Goal: Obtain resource: Obtain resource

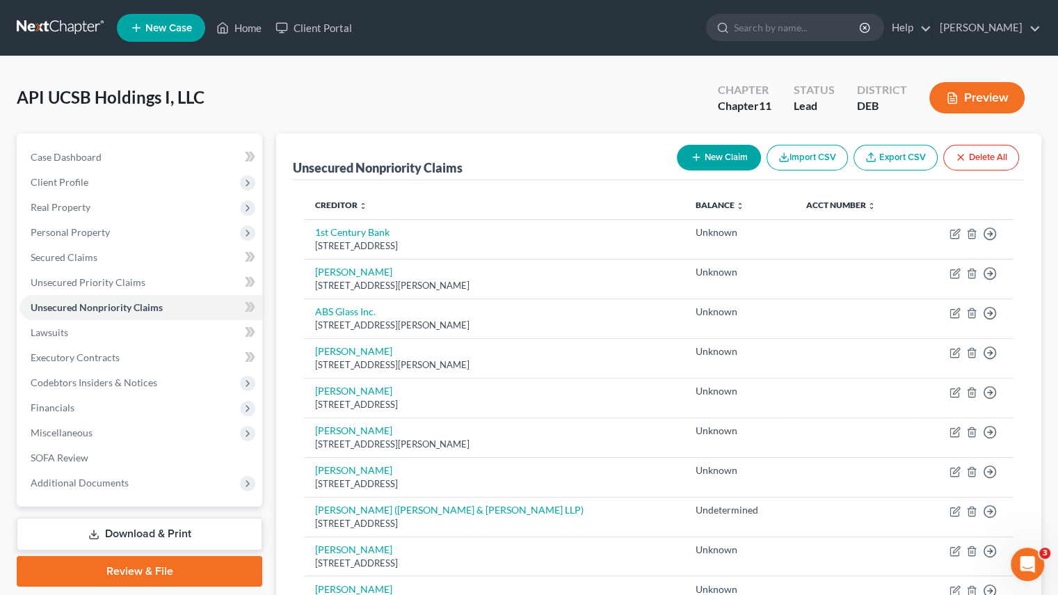
drag, startPoint x: 282, startPoint y: 111, endPoint x: 559, endPoint y: 90, distance: 277.7
click at [282, 111] on div "API UCSB Holdings I, LLC Upgraded Chapter Chapter 11 Status Lead District DEB P…" at bounding box center [529, 103] width 1025 height 61
click at [1010, 154] on button "Delete All" at bounding box center [981, 158] width 76 height 26
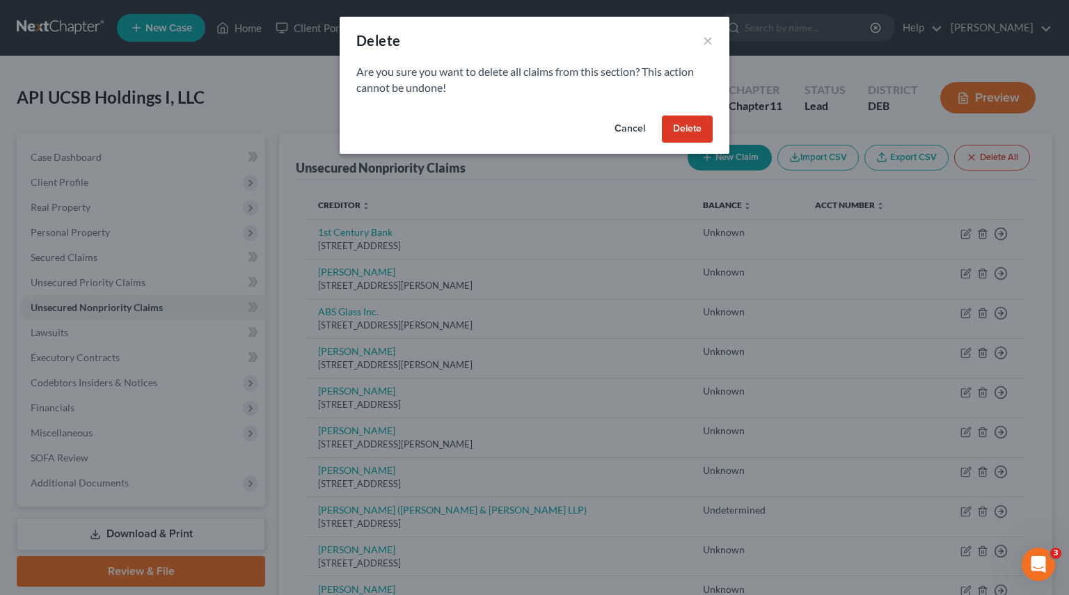
click at [701, 122] on button "Delete" at bounding box center [687, 130] width 51 height 28
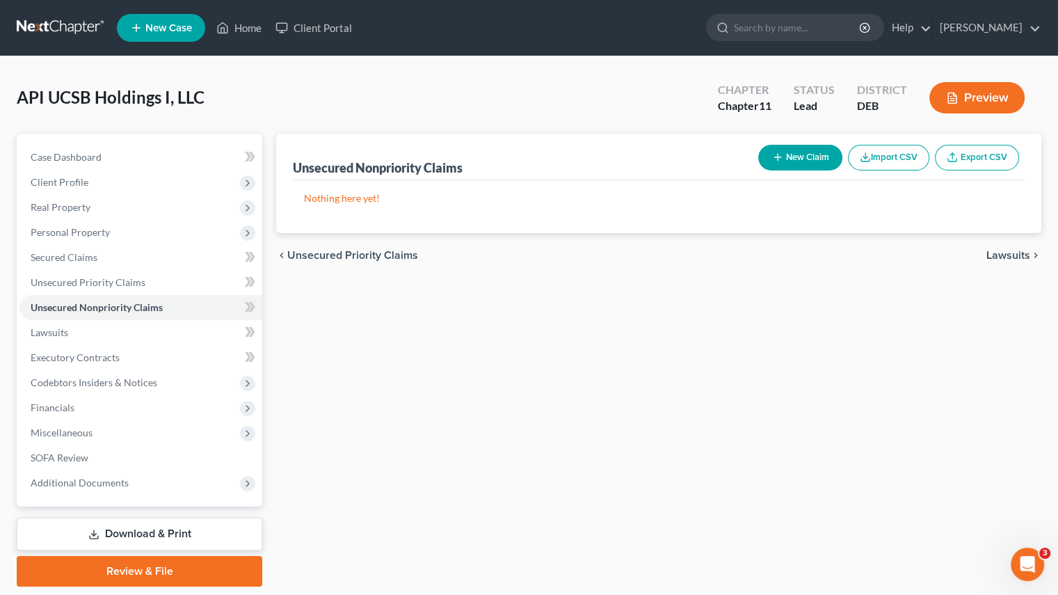
drag, startPoint x: 710, startPoint y: 345, endPoint x: 827, endPoint y: 259, distance: 145.3
click at [710, 345] on div "Unsecured Nonpriority Claims New Claim Import CSV Export CSV Nothing here yet! …" at bounding box center [658, 360] width 779 height 453
click at [890, 154] on button "Import CSV" at bounding box center [888, 158] width 81 height 26
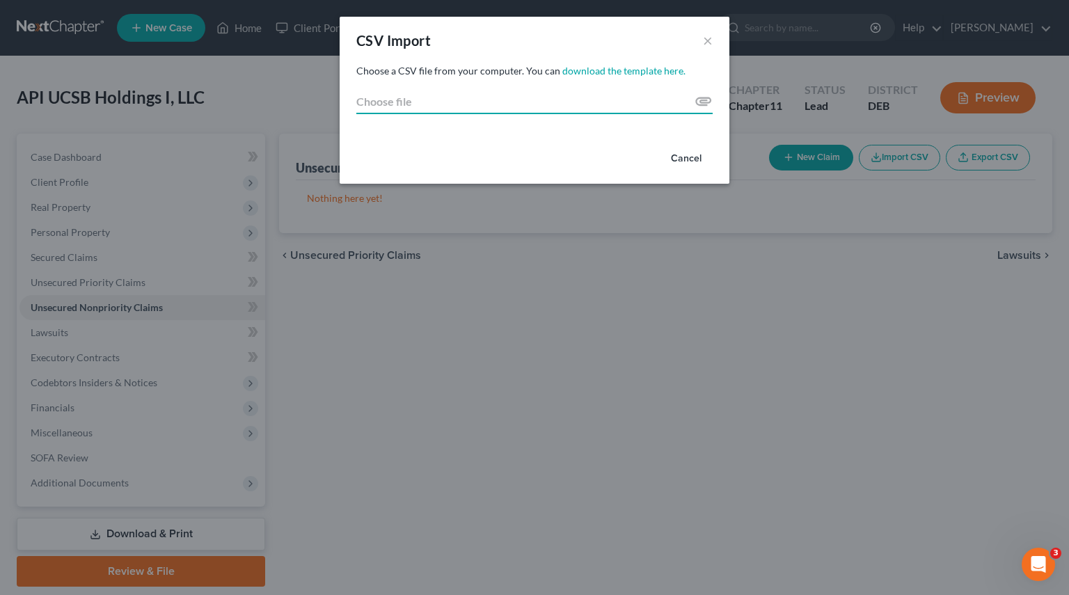
click at [383, 104] on input "Choose file" at bounding box center [534, 101] width 356 height 25
type input "C:\fakepath\V3_Ashland_Creditor_Import_Chapter_11.csv"
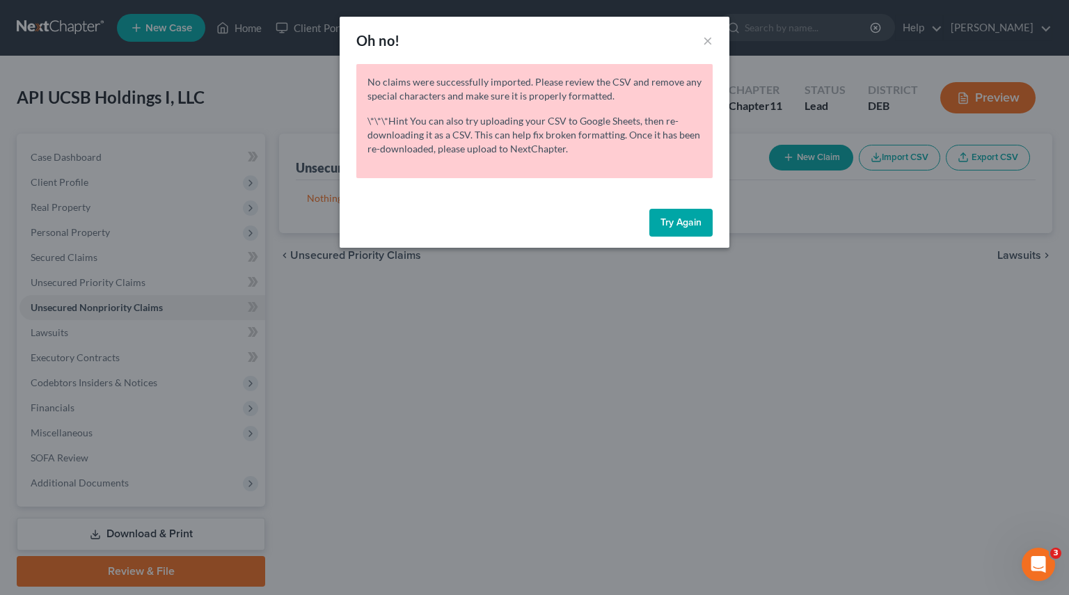
click at [699, 42] on div "Oh no! ×" at bounding box center [535, 40] width 390 height 47
click at [705, 42] on button "×" at bounding box center [708, 40] width 10 height 17
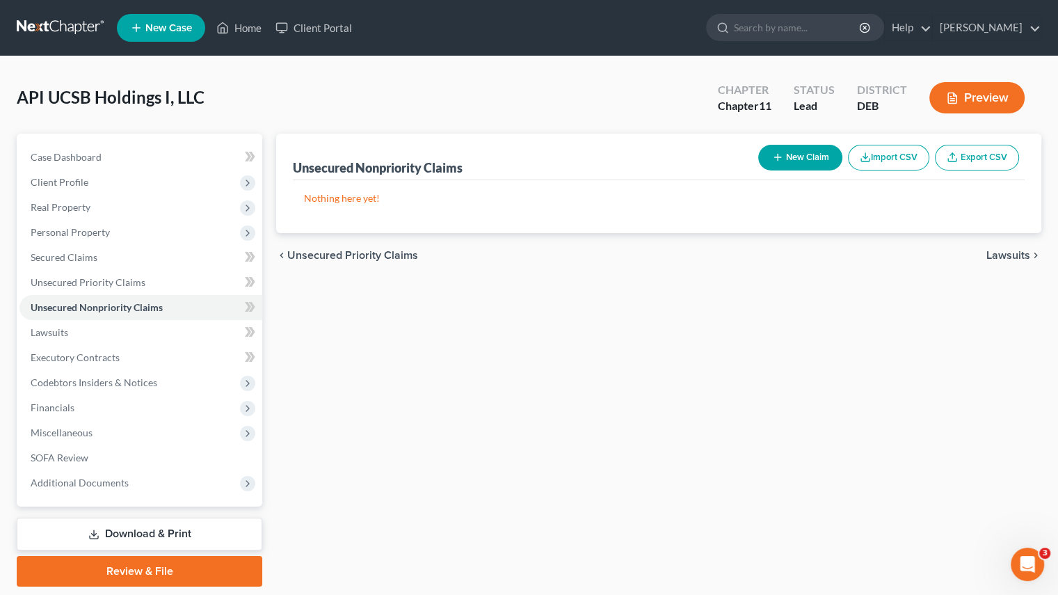
click at [900, 154] on button "Import CSV" at bounding box center [888, 158] width 81 height 26
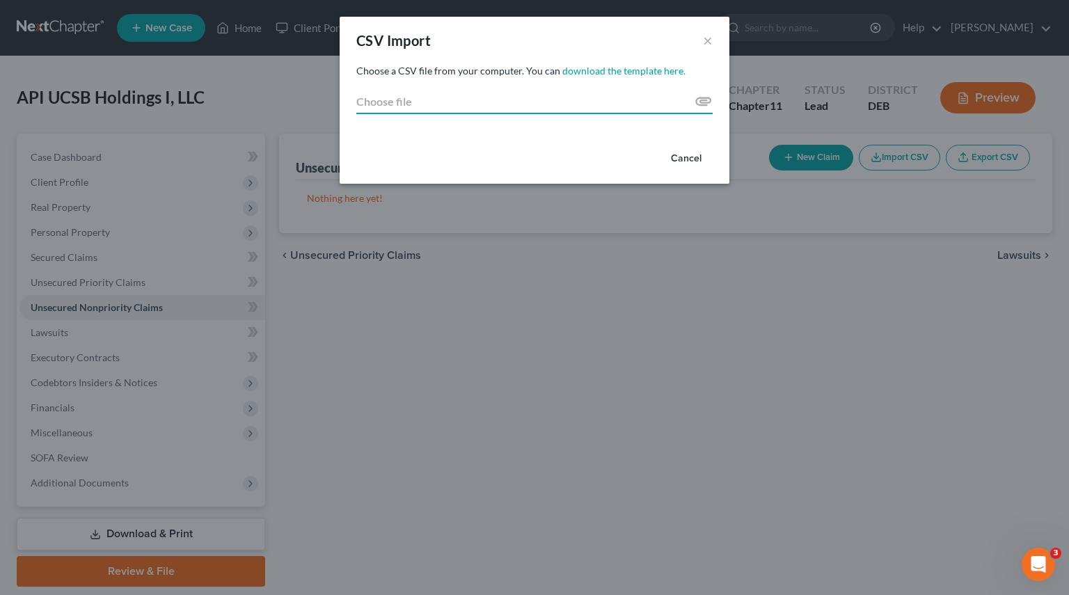
click at [374, 102] on input "Choose file" at bounding box center [534, 101] width 356 height 25
type input "C:\fakepath\V3_Ashland_Creditor_Import_Chapter_11.csv"
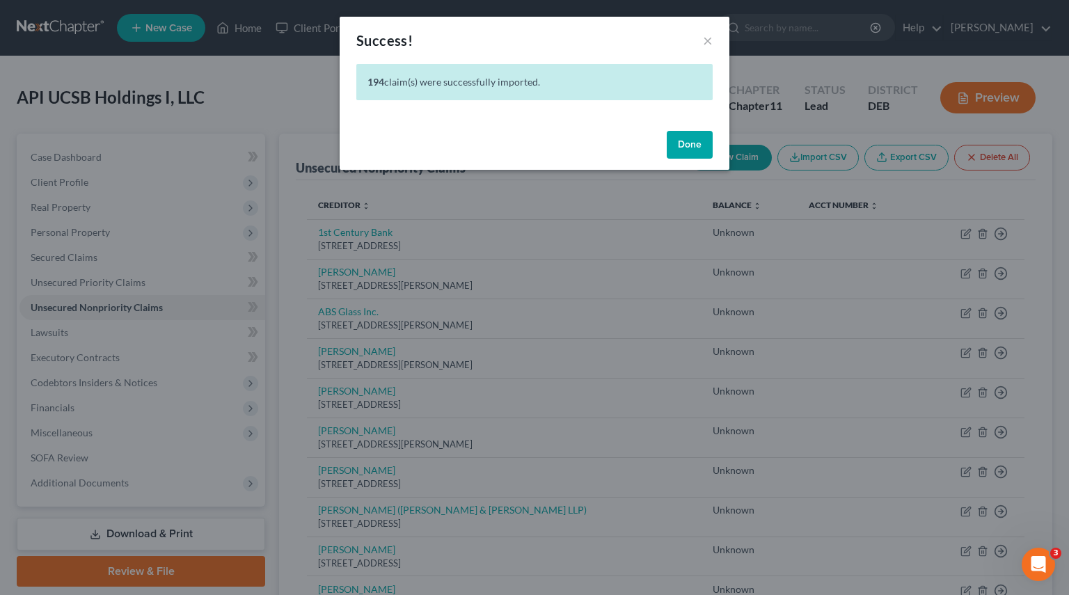
click at [688, 144] on button "Done" at bounding box center [690, 145] width 46 height 28
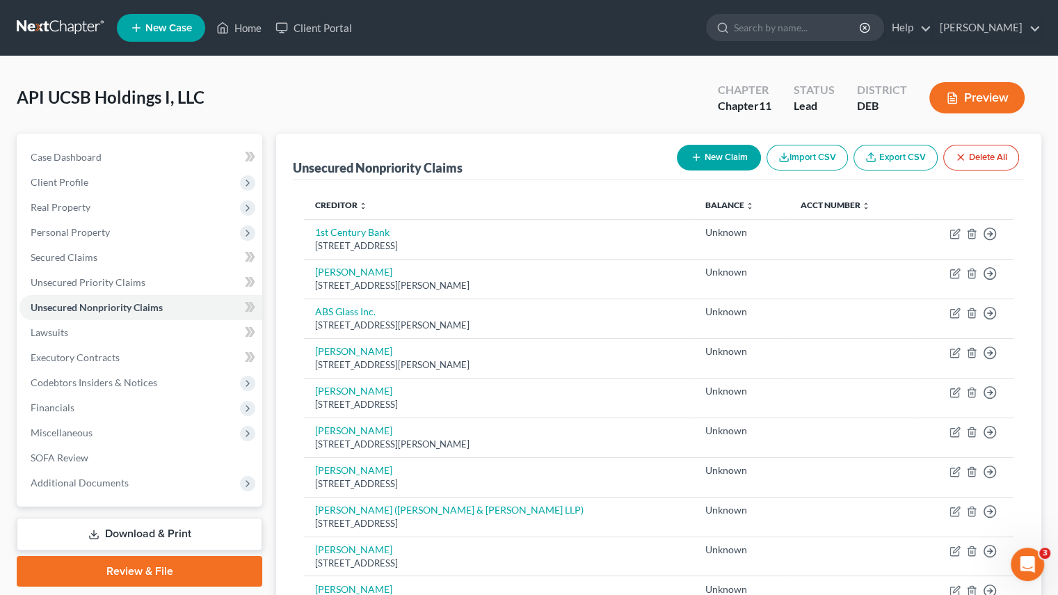
drag, startPoint x: 132, startPoint y: 530, endPoint x: 545, endPoint y: 530, distance: 414.0
click at [132, 530] on link "Download & Print" at bounding box center [140, 534] width 246 height 33
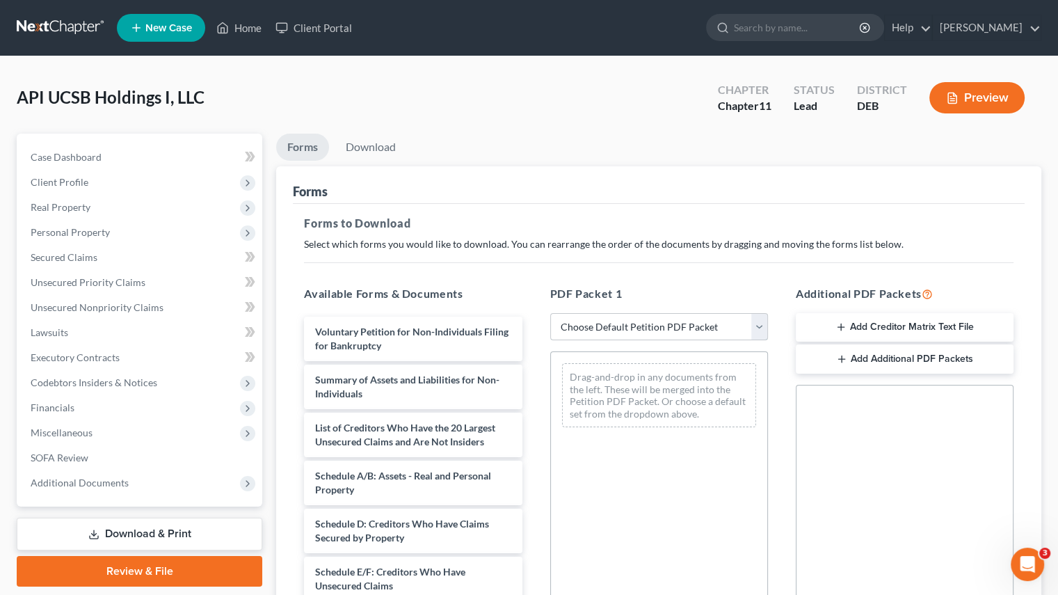
click at [758, 321] on select "Choose Default Petition PDF Packet Complete Bankruptcy Petition (all forms and …" at bounding box center [659, 327] width 218 height 28
select select "4"
click at [550, 313] on select "Choose Default Petition PDF Packet Complete Bankruptcy Petition (all forms and …" at bounding box center [659, 327] width 218 height 28
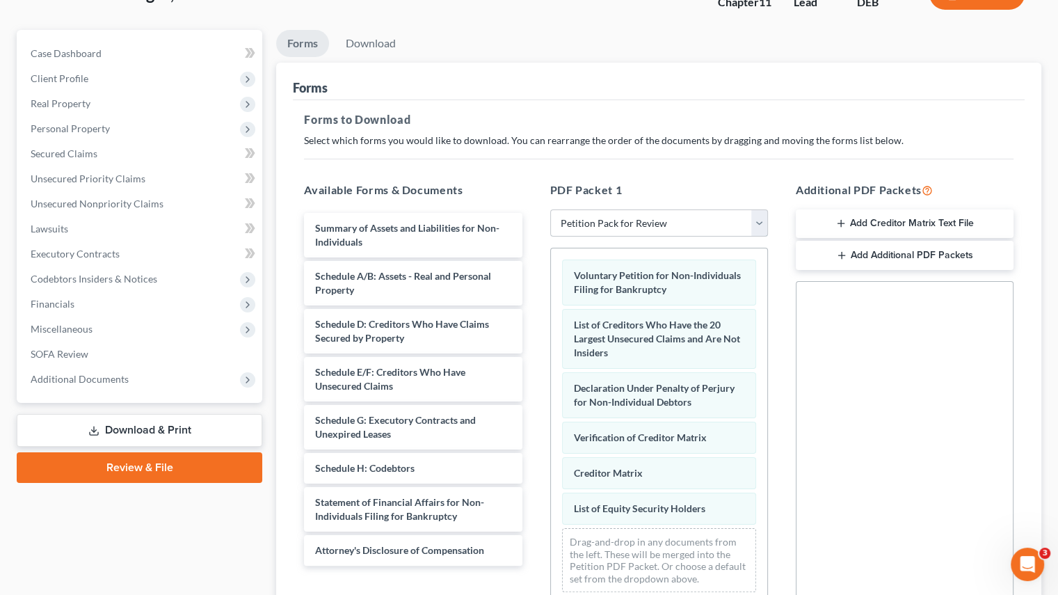
scroll to position [263, 0]
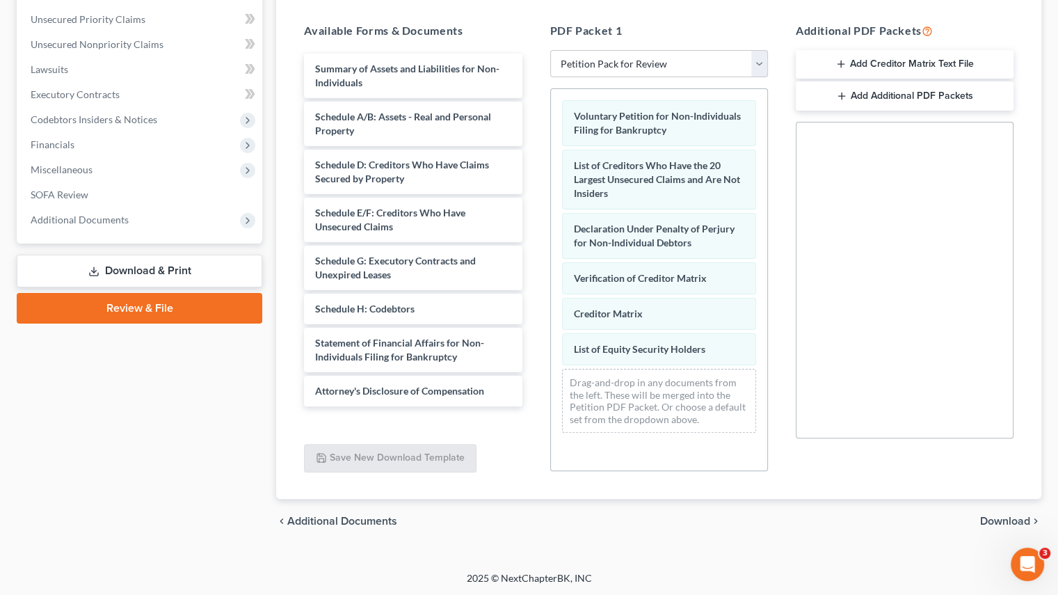
click at [991, 516] on span "Download" at bounding box center [1005, 521] width 50 height 11
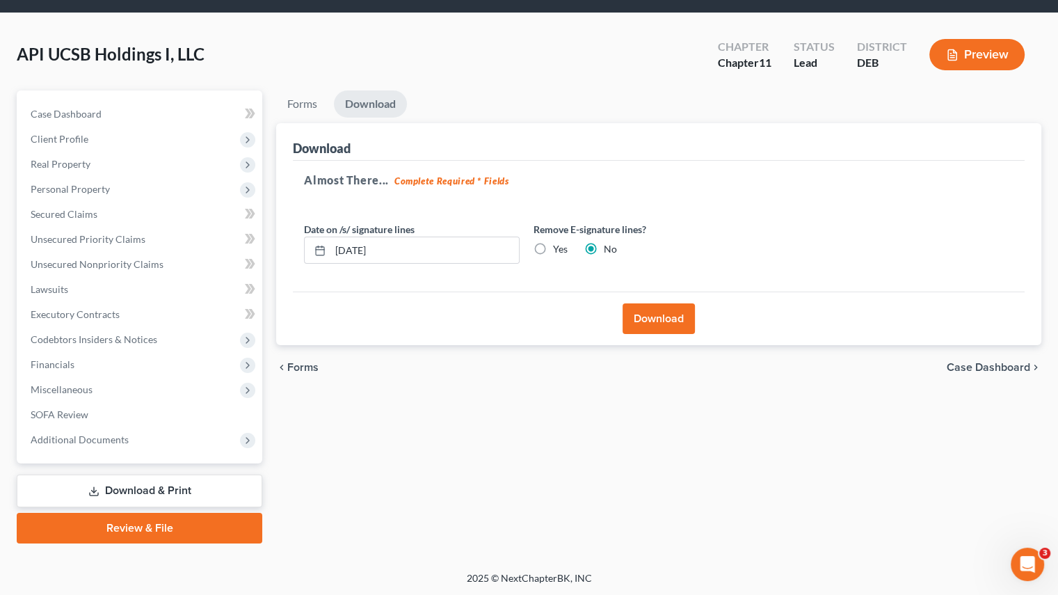
click at [660, 317] on button "Download" at bounding box center [659, 318] width 72 height 31
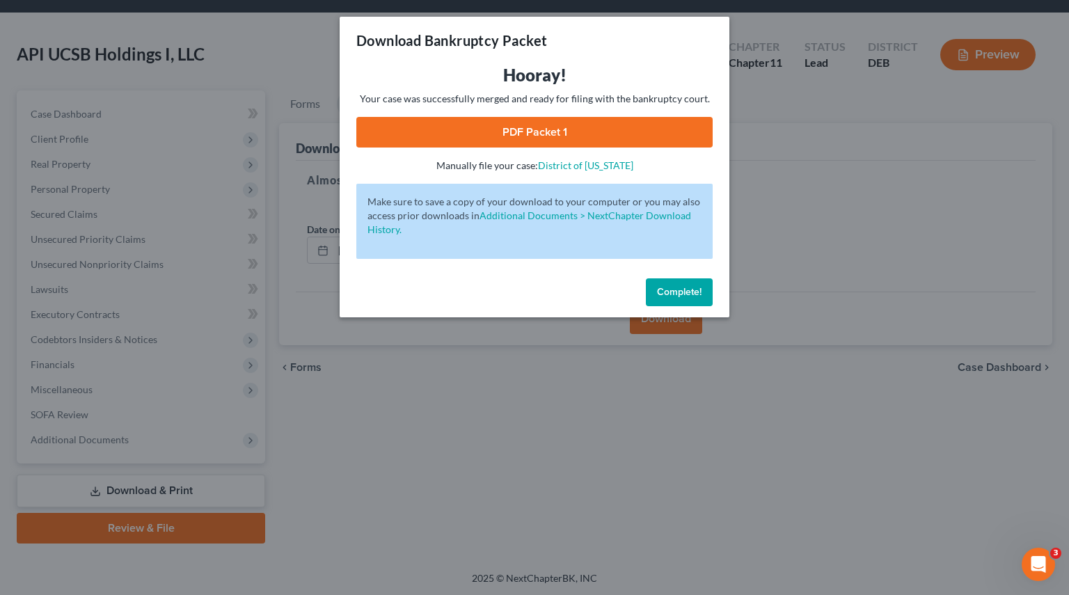
drag, startPoint x: 507, startPoint y: 129, endPoint x: 593, endPoint y: 147, distance: 87.5
click at [507, 129] on link "PDF Packet 1" at bounding box center [534, 132] width 356 height 31
drag, startPoint x: 670, startPoint y: 296, endPoint x: 621, endPoint y: 244, distance: 71.9
click at [670, 296] on span "Complete!" at bounding box center [679, 292] width 45 height 12
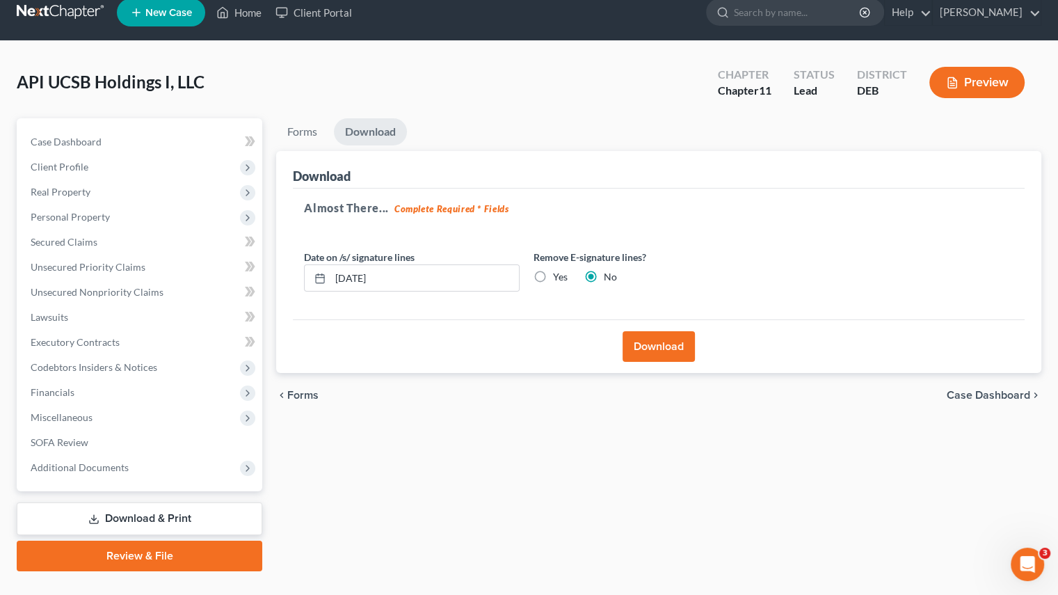
scroll to position [0, 0]
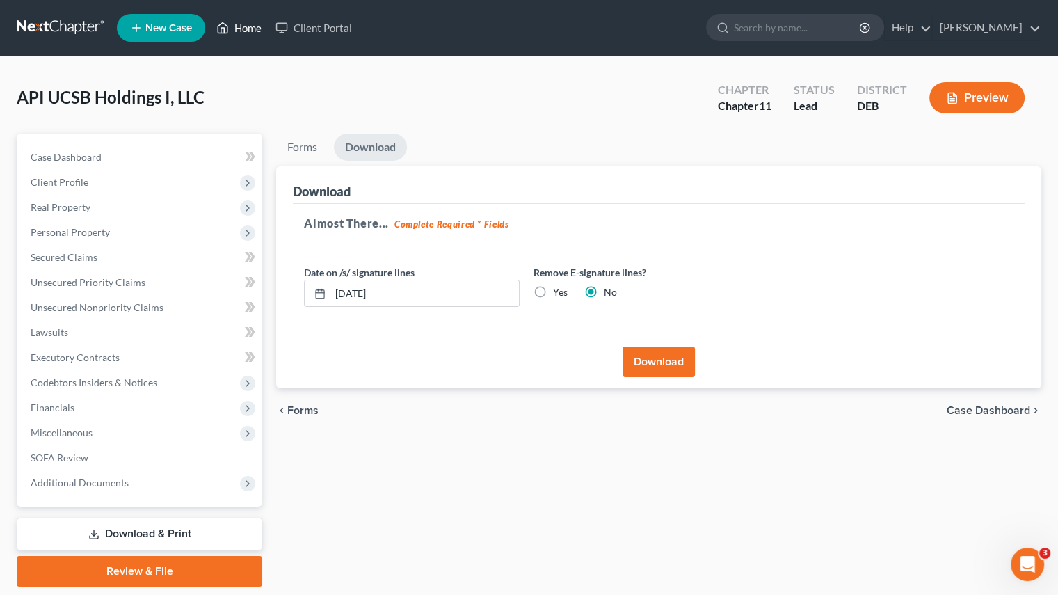
click at [242, 33] on link "Home" at bounding box center [238, 27] width 59 height 25
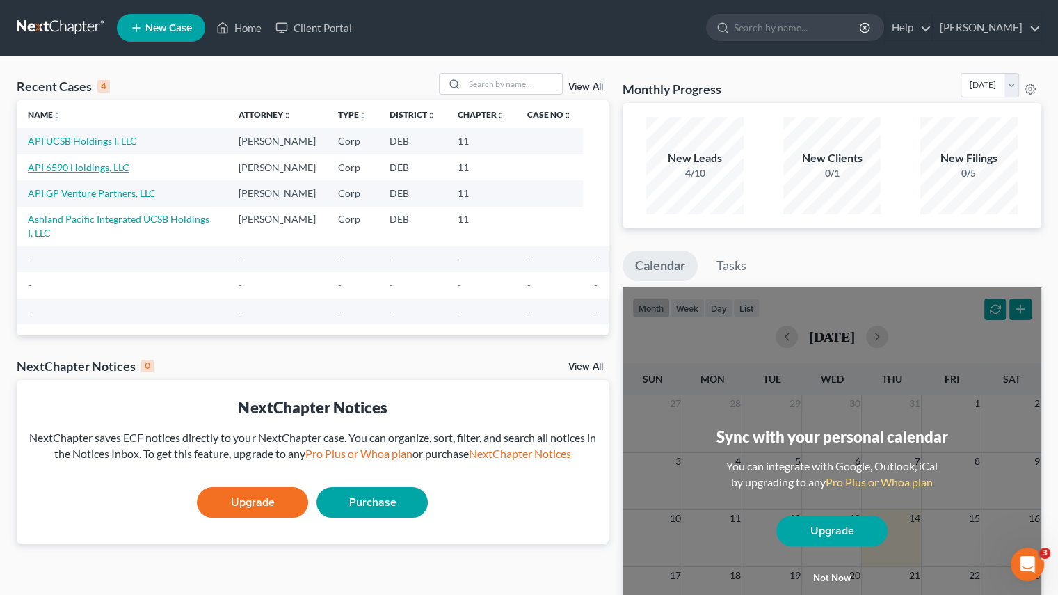
click at [75, 166] on link "API 6590 Holdings, LLC" at bounding box center [79, 167] width 102 height 12
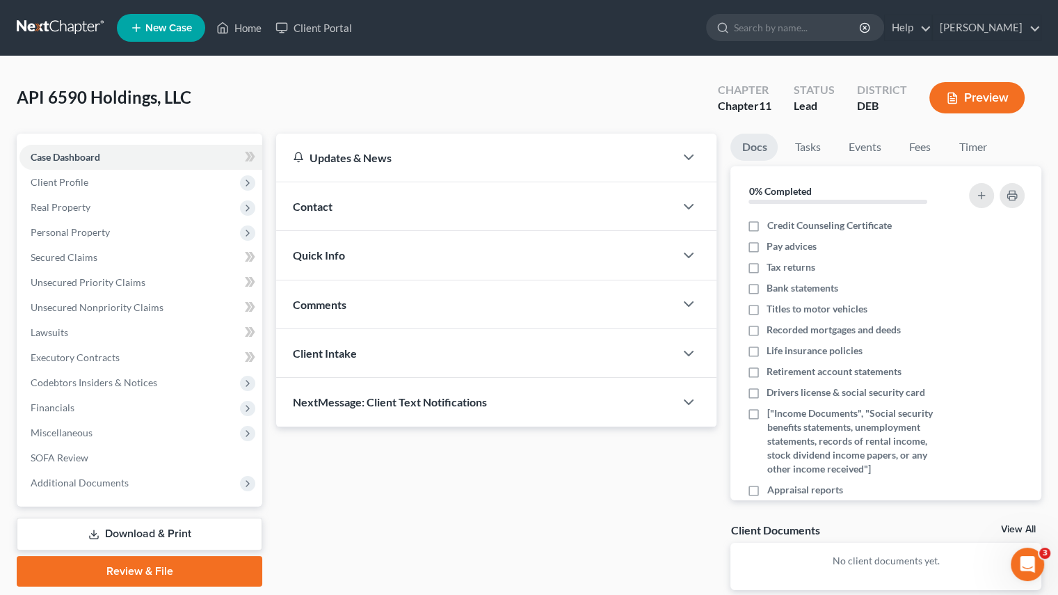
click at [166, 528] on link "Download & Print" at bounding box center [140, 534] width 246 height 33
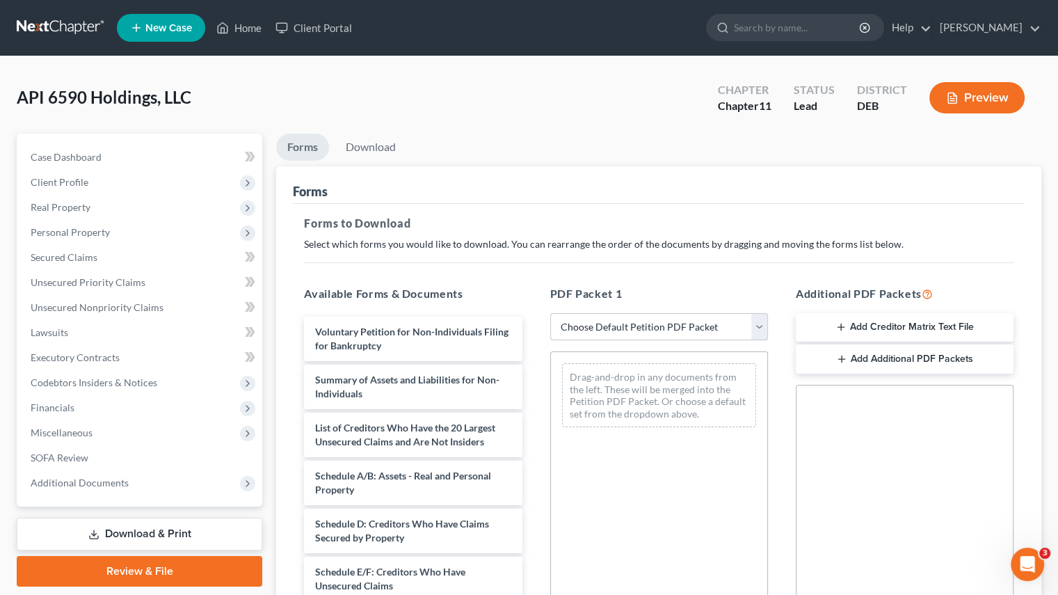
click at [763, 321] on select "Choose Default Petition PDF Packet Complete Bankruptcy Petition (all forms and …" at bounding box center [659, 327] width 218 height 28
select select "4"
click at [550, 313] on select "Choose Default Petition PDF Packet Complete Bankruptcy Petition (all forms and …" at bounding box center [659, 327] width 218 height 28
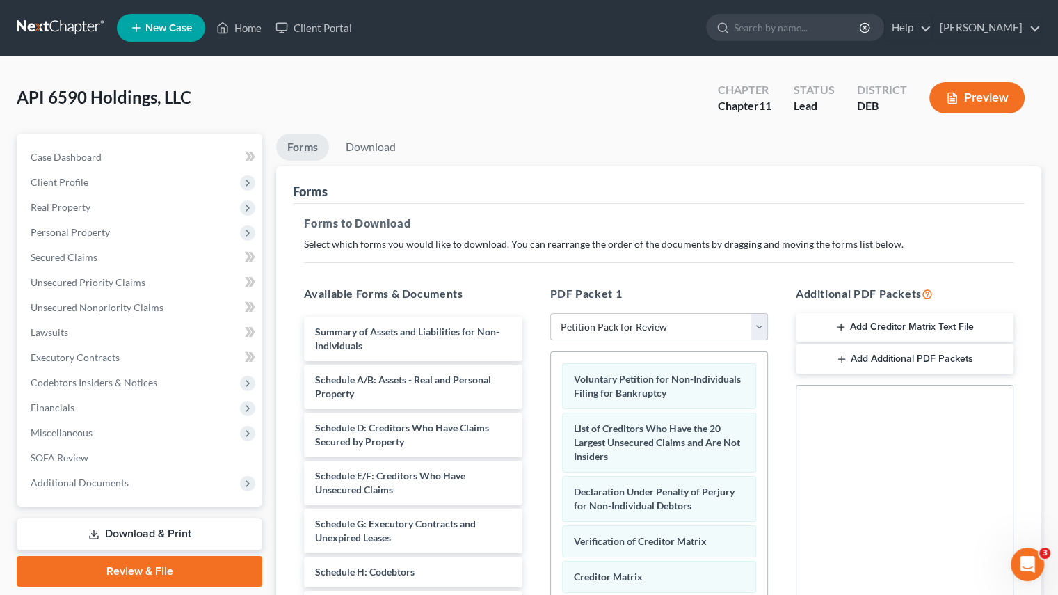
scroll to position [263, 0]
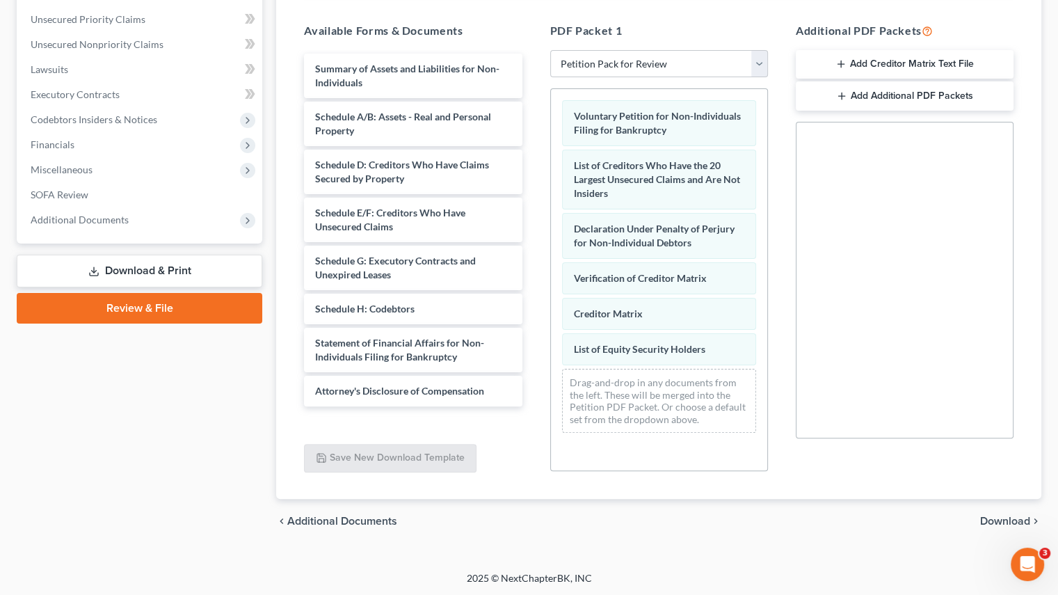
click at [1004, 525] on span "Download" at bounding box center [1005, 521] width 50 height 11
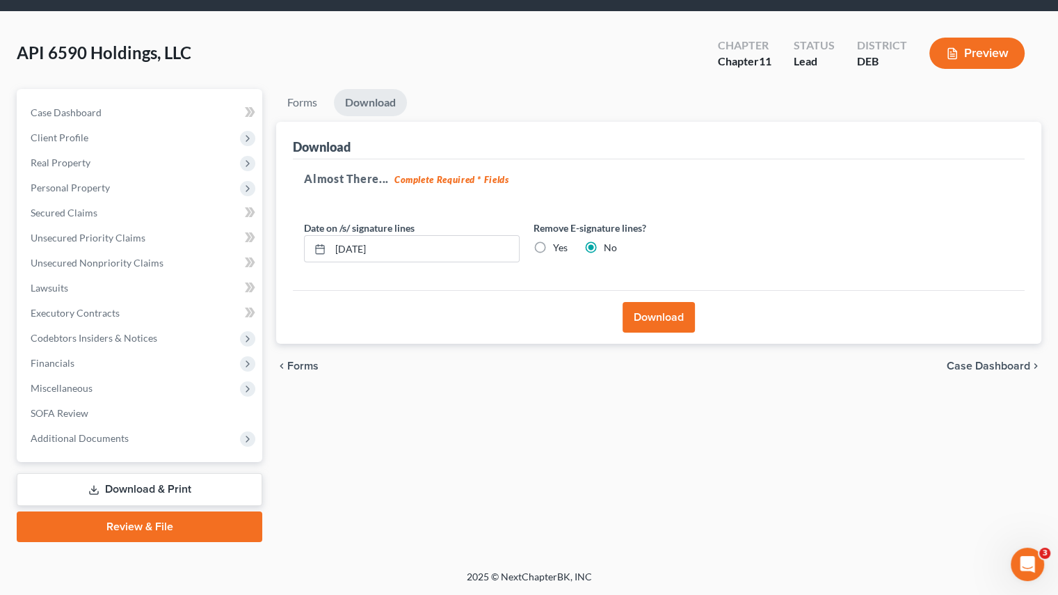
scroll to position [43, 0]
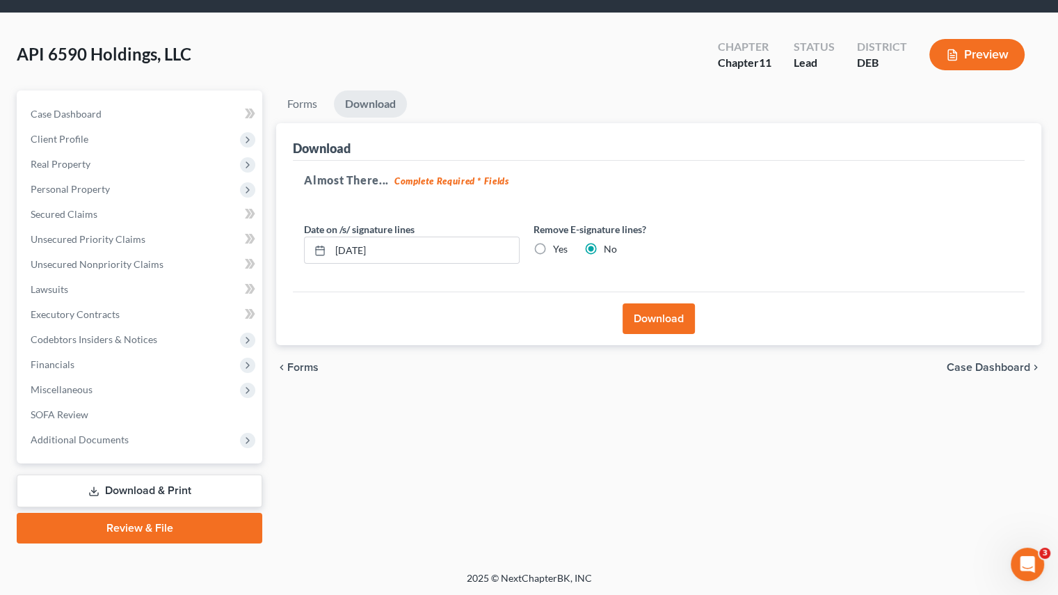
click at [637, 311] on button "Download" at bounding box center [659, 318] width 72 height 31
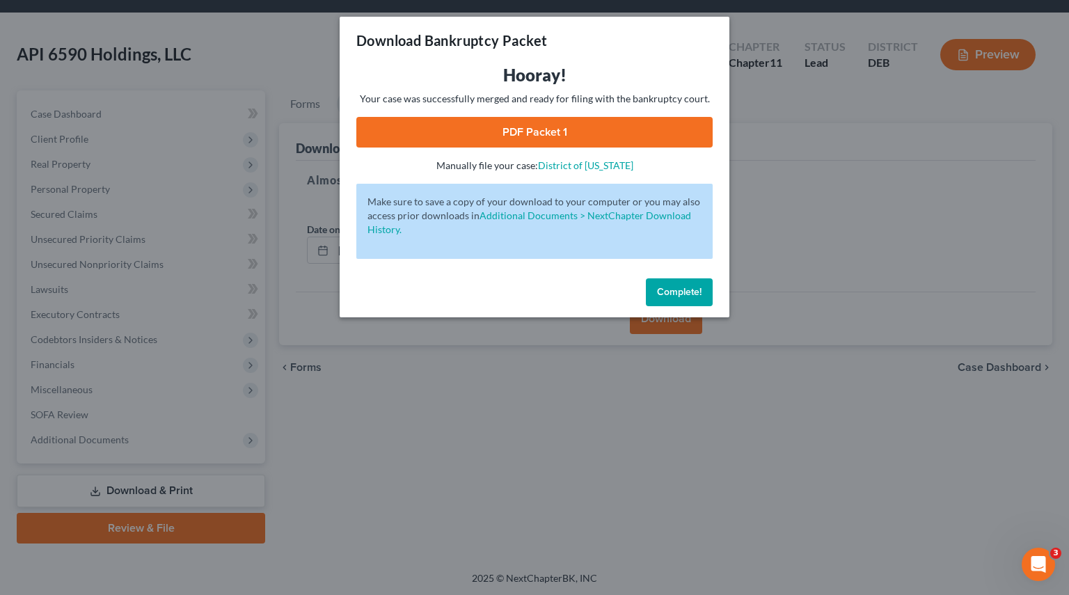
click at [568, 120] on link "PDF Packet 1" at bounding box center [534, 132] width 356 height 31
click at [678, 294] on span "Complete!" at bounding box center [679, 292] width 45 height 12
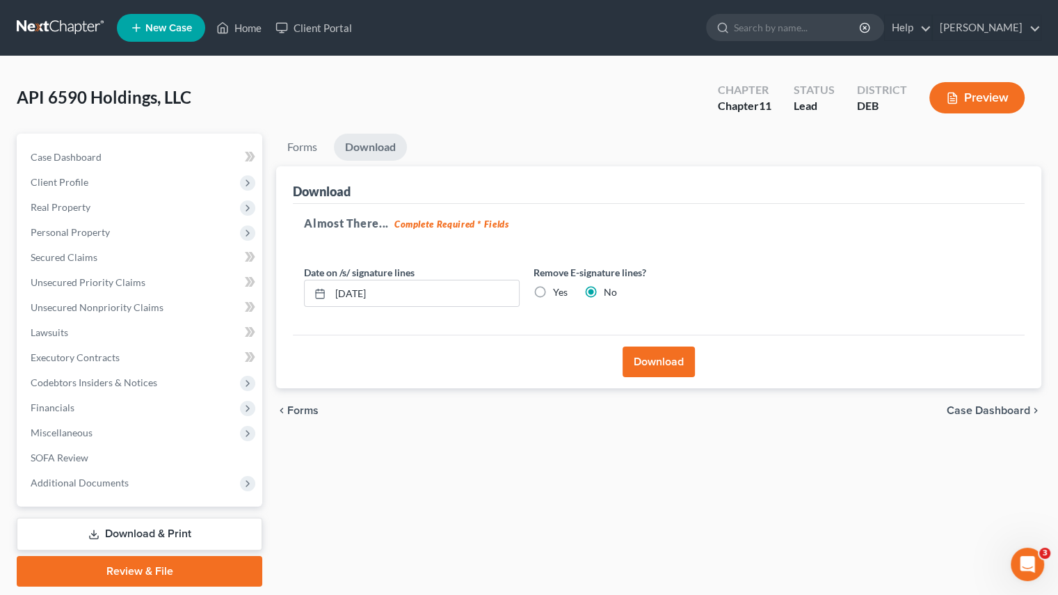
scroll to position [0, 0]
click at [253, 26] on link "Home" at bounding box center [238, 27] width 59 height 25
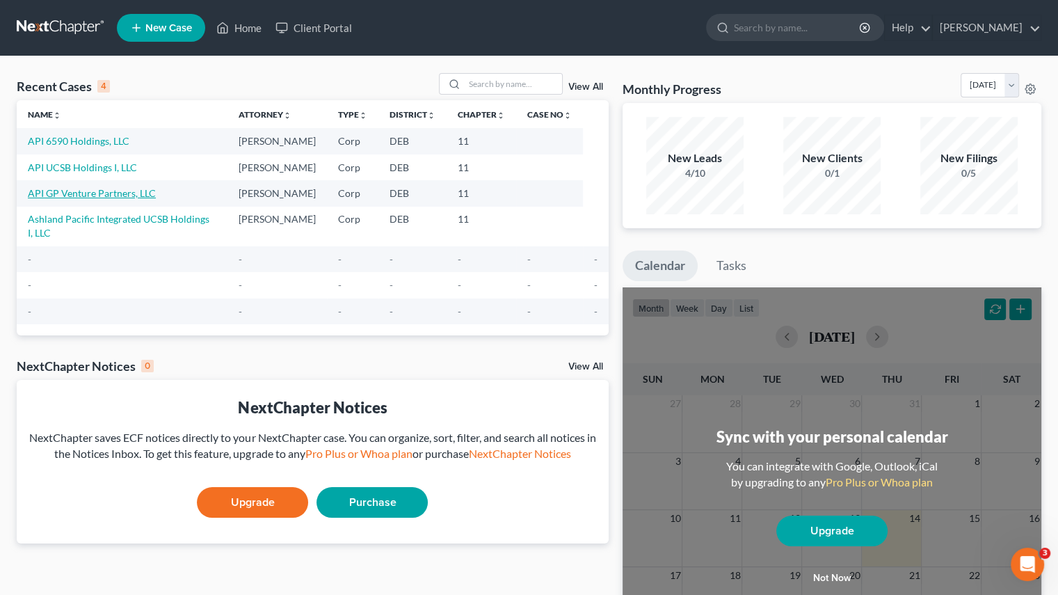
click at [78, 194] on link "API GP Venture Partners, LLC" at bounding box center [92, 193] width 128 height 12
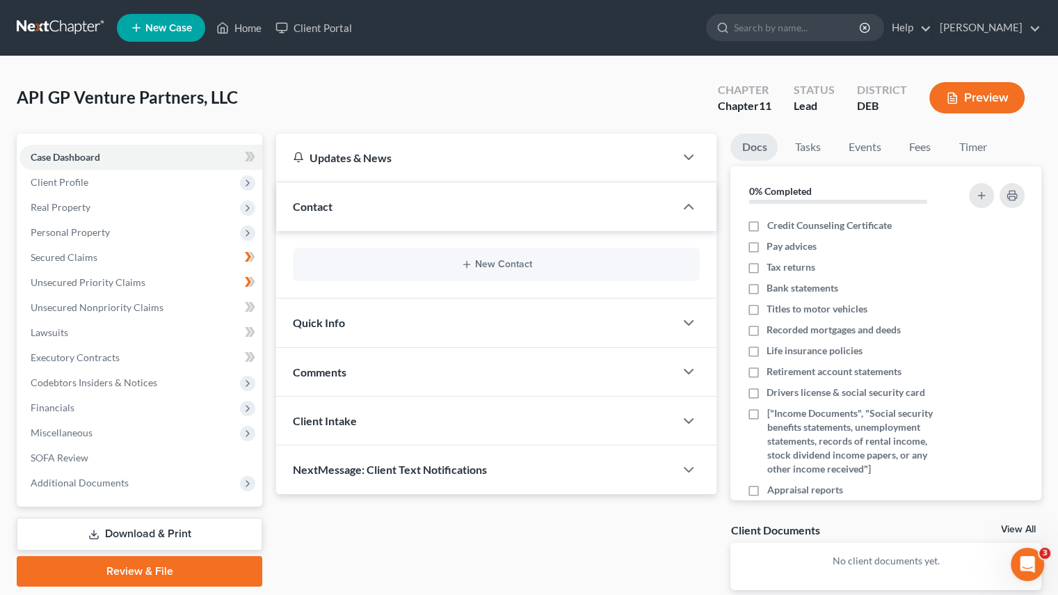
click at [166, 533] on link "Download & Print" at bounding box center [140, 534] width 246 height 33
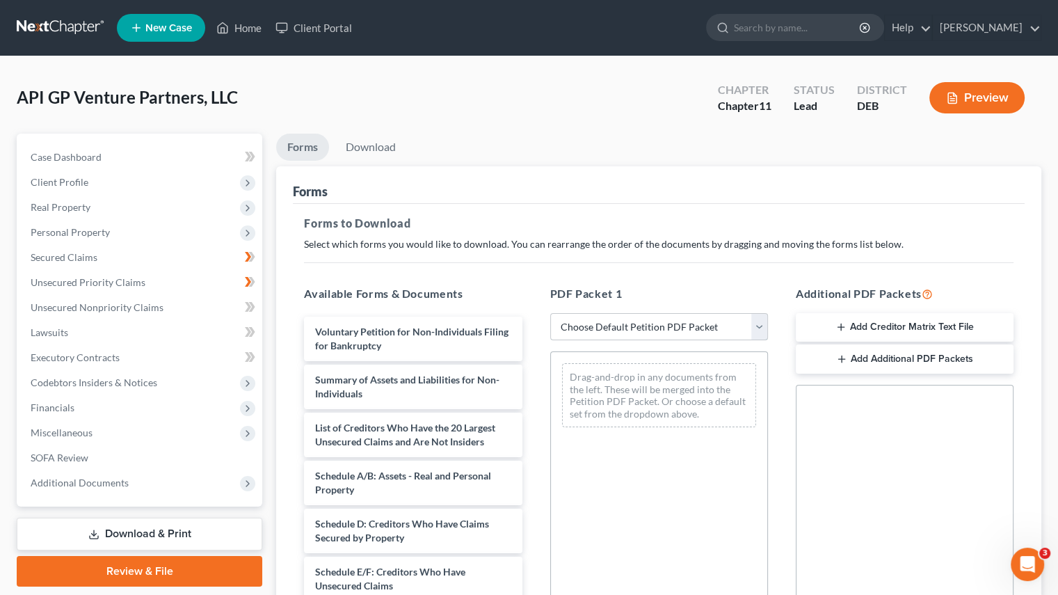
drag, startPoint x: 756, startPoint y: 330, endPoint x: 751, endPoint y: 338, distance: 8.7
click at [756, 330] on select "Choose Default Petition PDF Packet Complete Bankruptcy Petition (all forms and …" at bounding box center [659, 327] width 218 height 28
select select "4"
click at [550, 313] on select "Choose Default Petition PDF Packet Complete Bankruptcy Petition (all forms and …" at bounding box center [659, 327] width 218 height 28
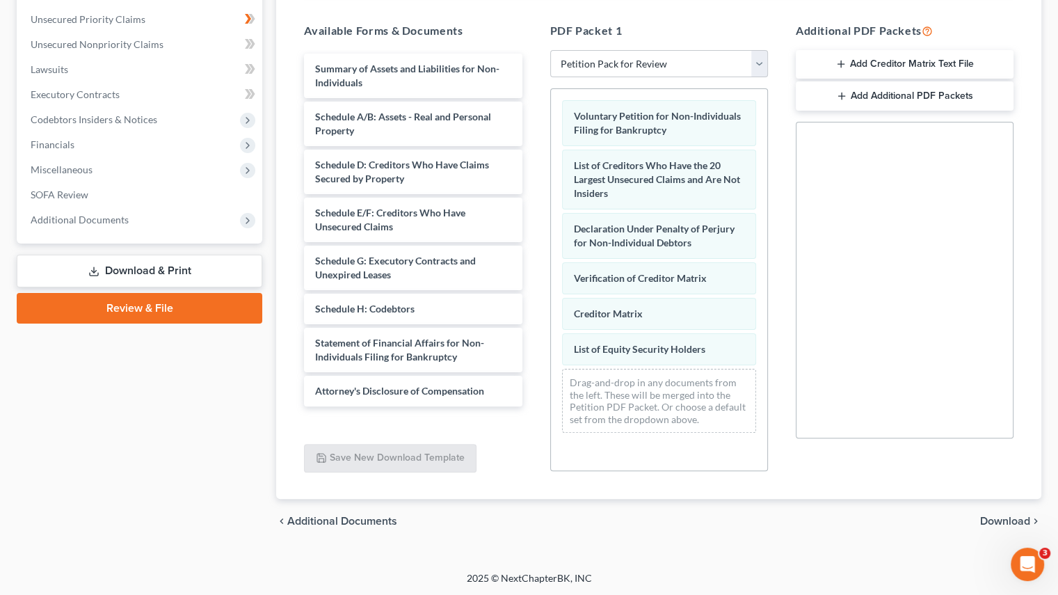
click at [1013, 516] on span "Download" at bounding box center [1005, 521] width 50 height 11
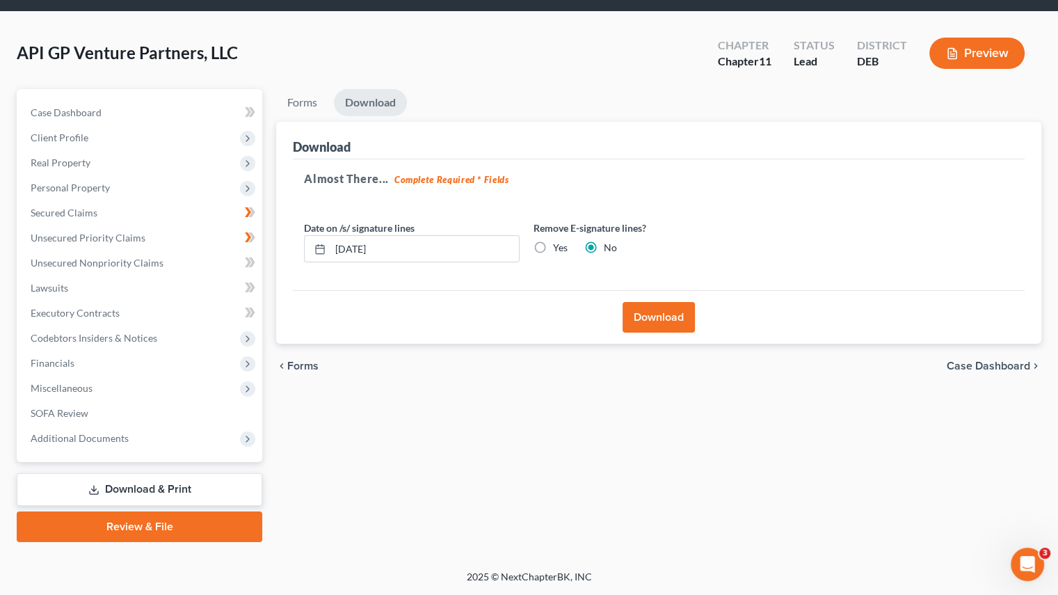
scroll to position [43, 0]
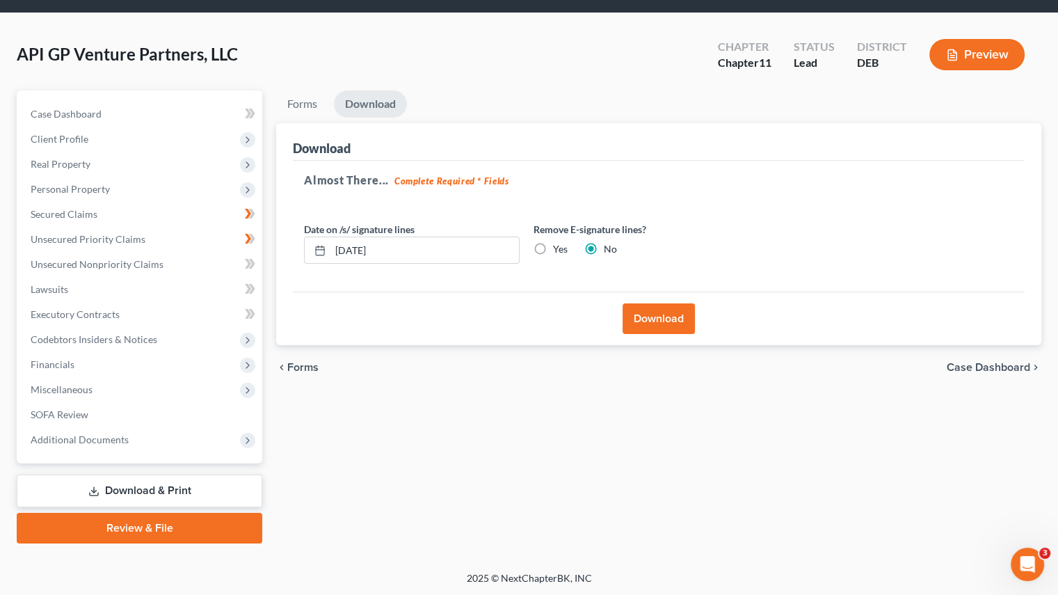
click at [661, 308] on button "Download" at bounding box center [659, 318] width 72 height 31
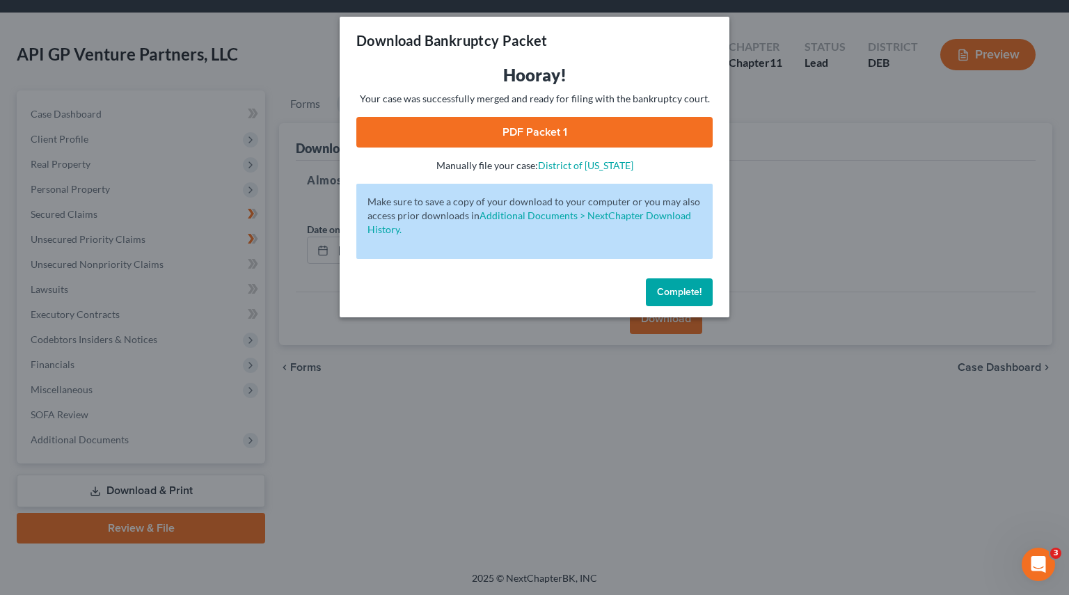
click at [495, 138] on link "PDF Packet 1" at bounding box center [534, 132] width 356 height 31
click at [684, 296] on span "Complete!" at bounding box center [679, 292] width 45 height 12
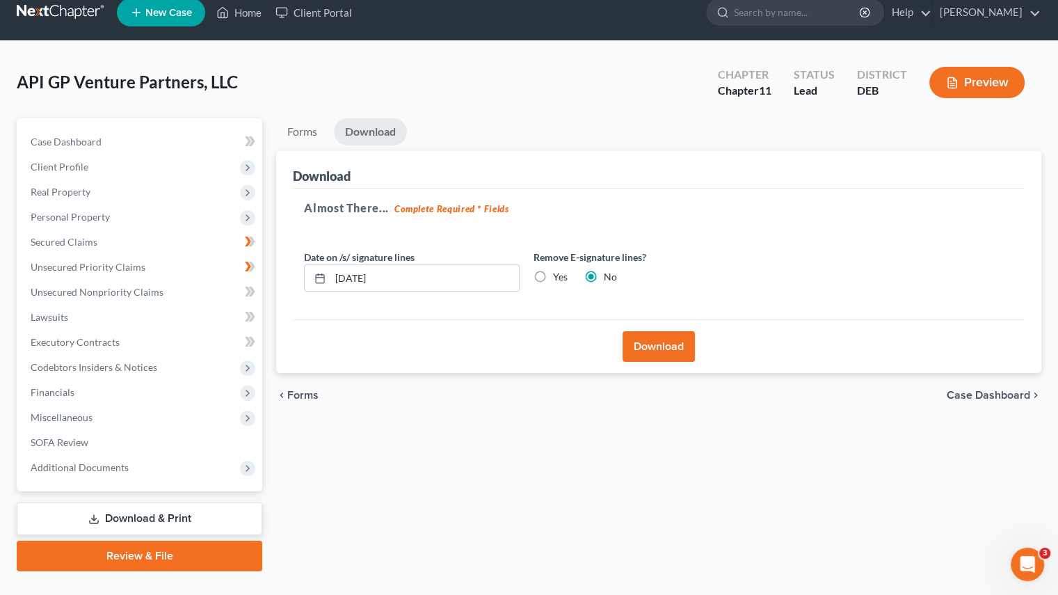
scroll to position [0, 0]
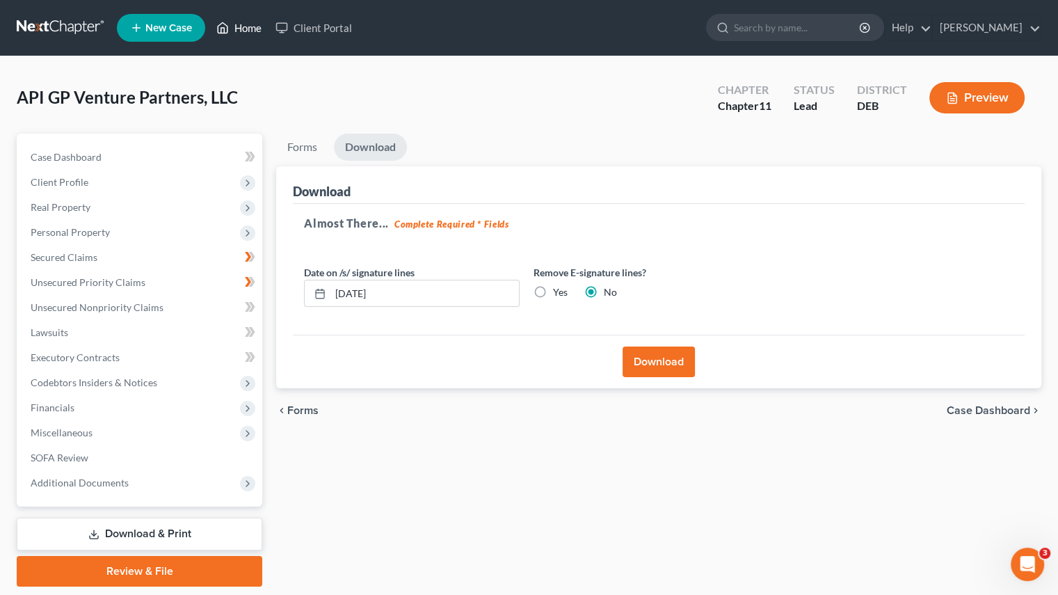
click at [250, 30] on link "Home" at bounding box center [238, 27] width 59 height 25
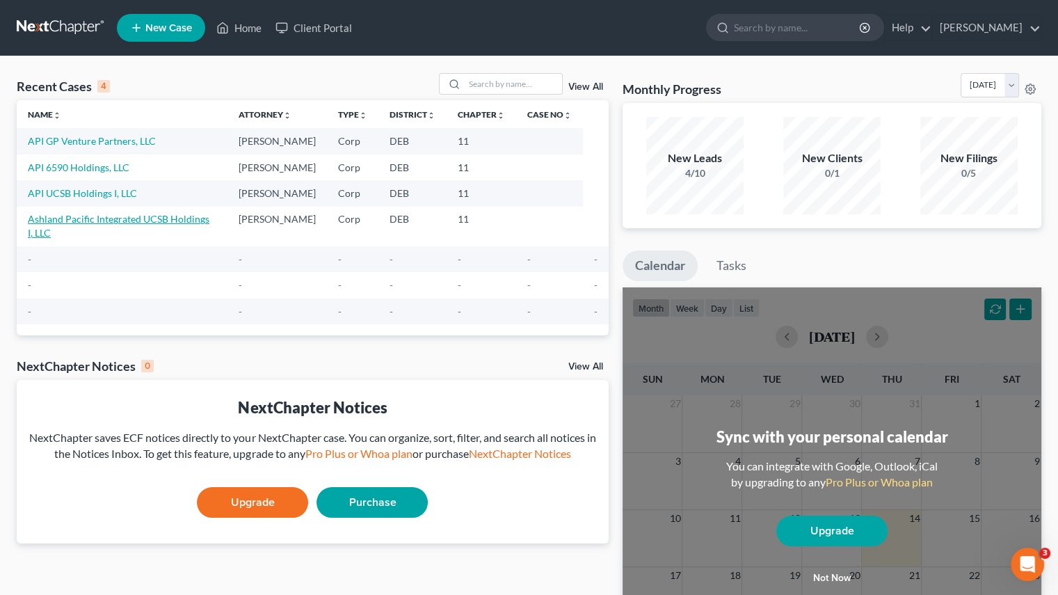
click at [75, 223] on link "Ashland Pacific Integrated UCSB Holdings I, LLC" at bounding box center [119, 226] width 182 height 26
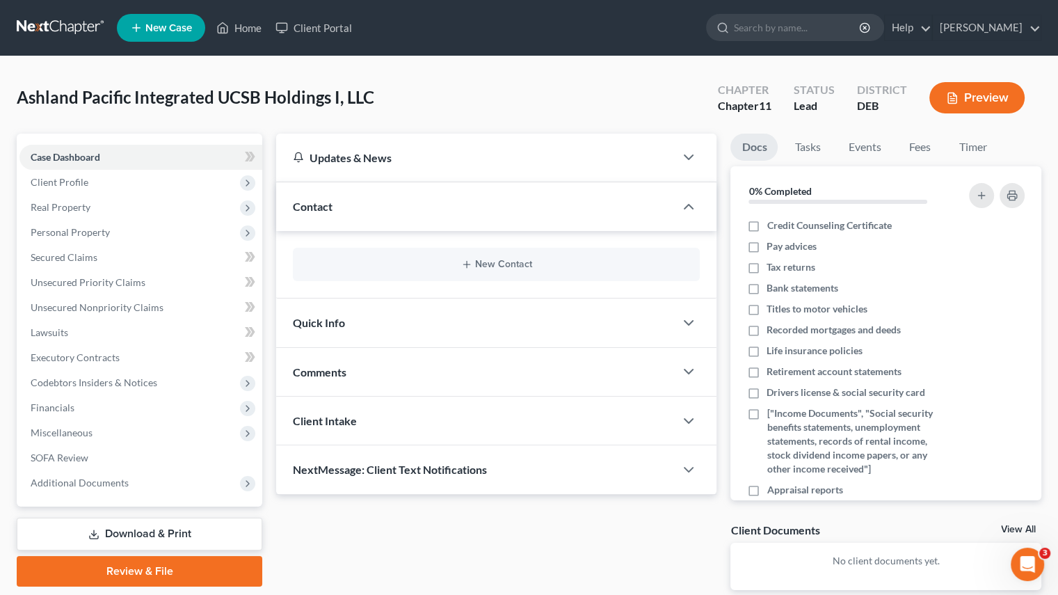
click at [165, 528] on link "Download & Print" at bounding box center [140, 534] width 246 height 33
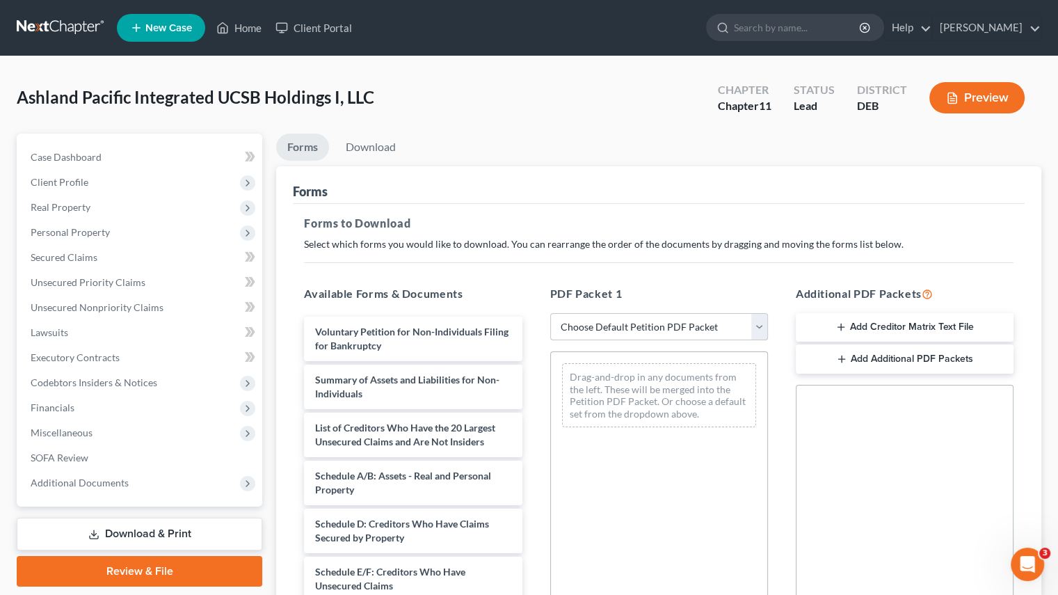
click at [757, 319] on select "Choose Default Petition PDF Packet Complete Bankruptcy Petition (all forms and …" at bounding box center [659, 327] width 218 height 28
select select "4"
click at [550, 313] on select "Choose Default Petition PDF Packet Complete Bankruptcy Petition (all forms and …" at bounding box center [659, 327] width 218 height 28
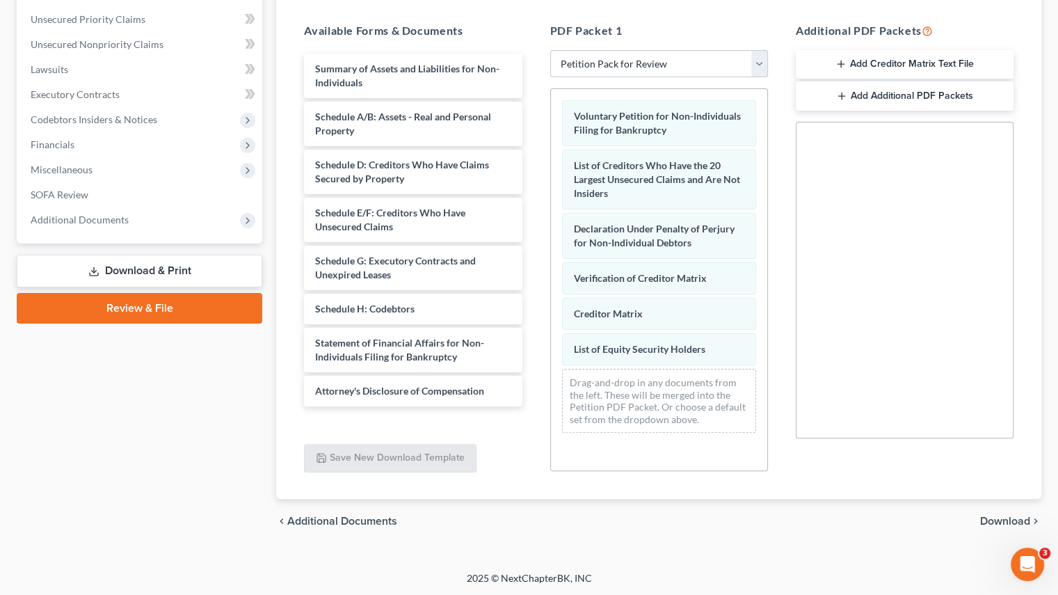
click at [1010, 516] on span "Download" at bounding box center [1005, 521] width 50 height 11
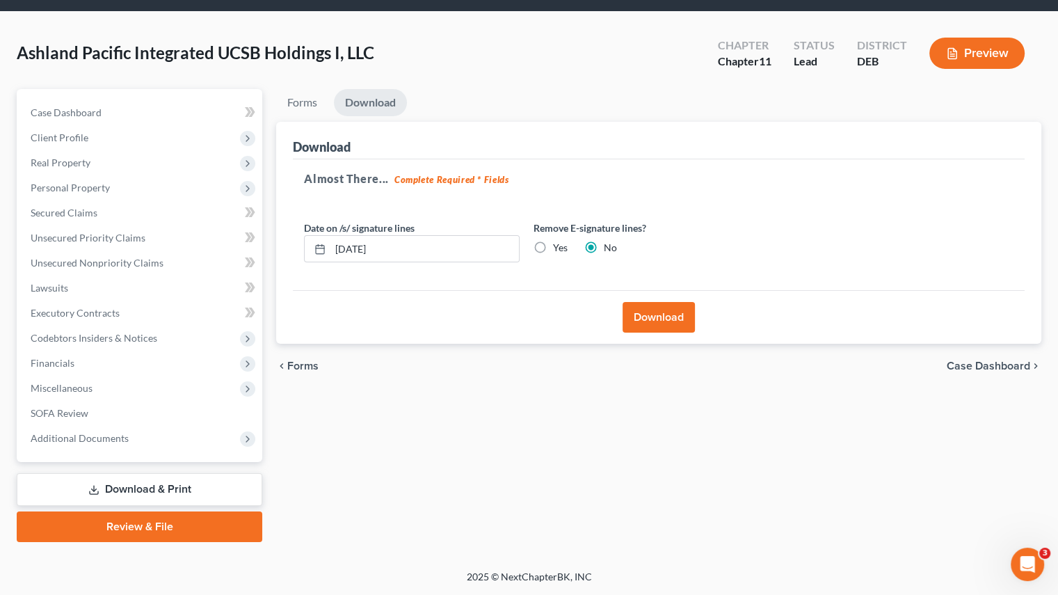
scroll to position [43, 0]
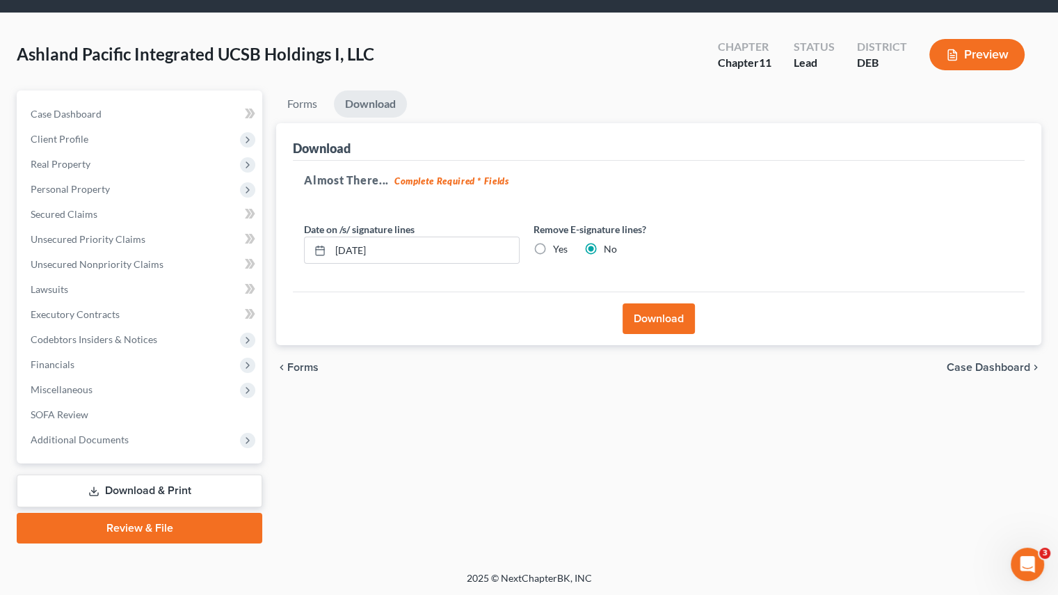
click at [651, 317] on button "Download" at bounding box center [659, 318] width 72 height 31
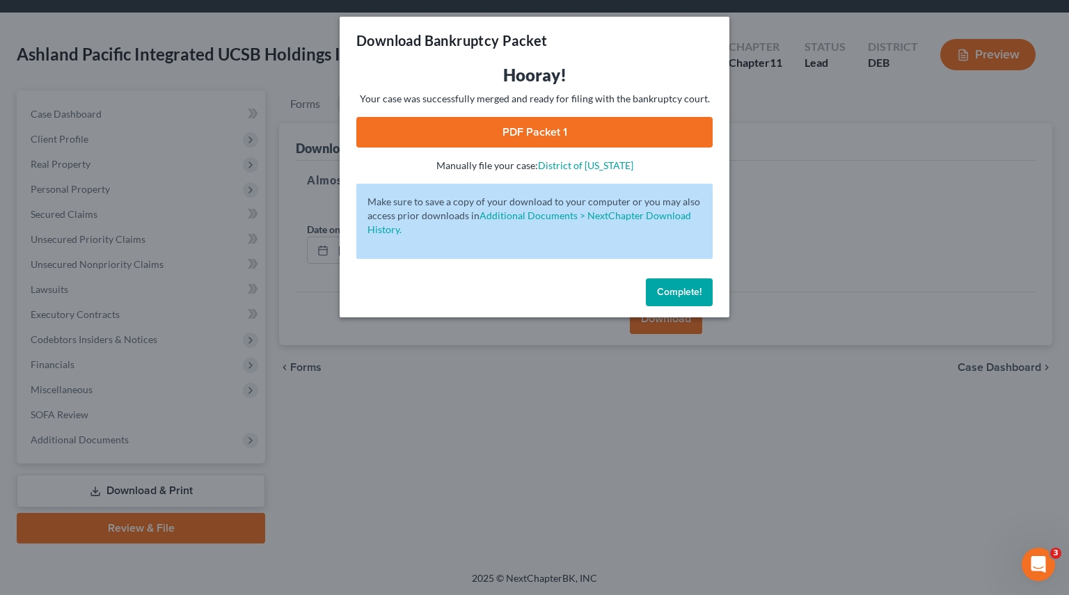
click at [548, 127] on link "PDF Packet 1" at bounding box center [534, 132] width 356 height 31
click at [671, 294] on span "Complete!" at bounding box center [679, 292] width 45 height 12
